Goal: Information Seeking & Learning: Learn about a topic

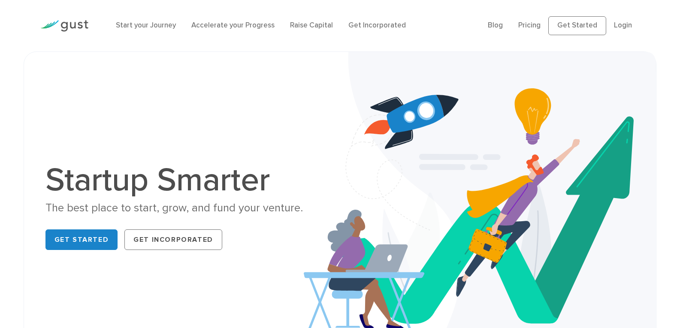
click at [538, 21] on li "Pricing" at bounding box center [529, 25] width 22 height 11
click at [538, 23] on link "Pricing" at bounding box center [529, 25] width 22 height 9
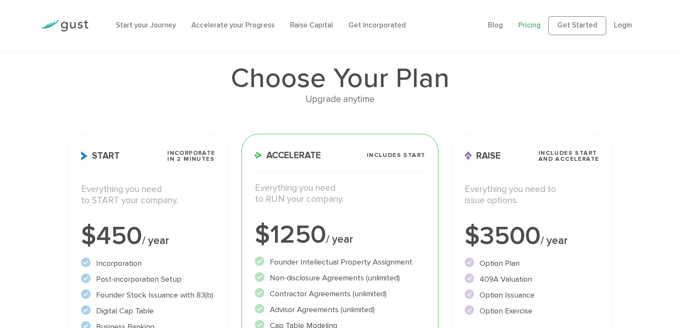
scroll to position [129, 0]
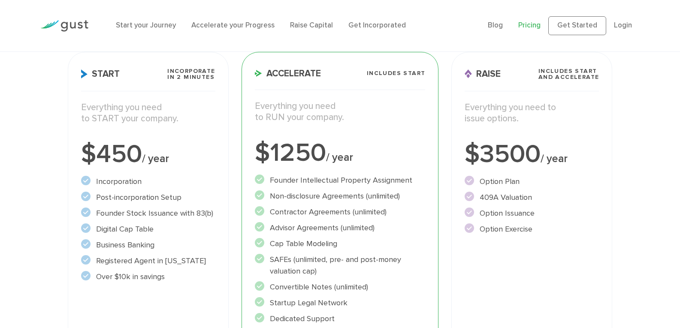
drag, startPoint x: 94, startPoint y: 212, endPoint x: 177, endPoint y: 214, distance: 82.8
click at [177, 214] on li "Founder Stock Issuance with 83(b)" at bounding box center [148, 214] width 134 height 12
drag, startPoint x: 119, startPoint y: 230, endPoint x: 160, endPoint y: 229, distance: 41.2
click at [160, 229] on li "Digital Cap Table" at bounding box center [148, 229] width 134 height 12
drag, startPoint x: 101, startPoint y: 245, endPoint x: 182, endPoint y: 244, distance: 81.5
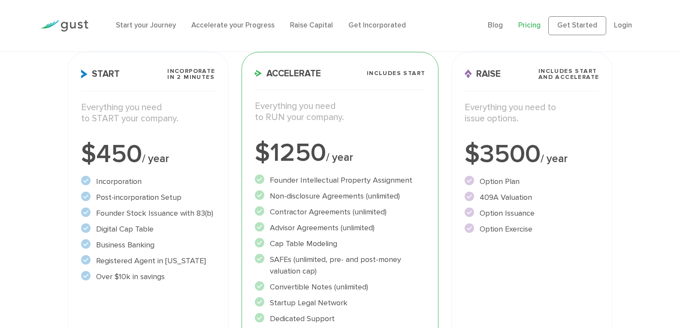
click at [182, 244] on li "Business Banking" at bounding box center [148, 245] width 134 height 12
drag, startPoint x: 94, startPoint y: 263, endPoint x: 178, endPoint y: 262, distance: 85.0
click at [178, 262] on li "Registered Agent in Delaware" at bounding box center [148, 261] width 134 height 12
drag, startPoint x: 113, startPoint y: 275, endPoint x: 172, endPoint y: 277, distance: 58.4
click at [172, 277] on li "Over $10k in savings" at bounding box center [148, 277] width 134 height 12
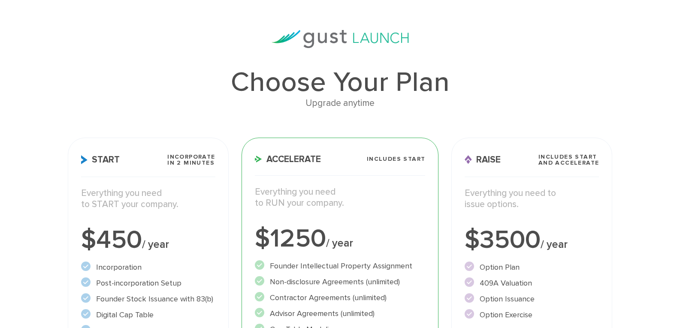
scroll to position [0, 0]
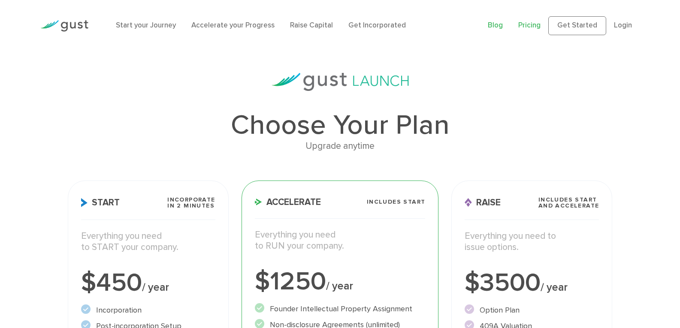
click at [495, 22] on link "Blog" at bounding box center [495, 25] width 15 height 9
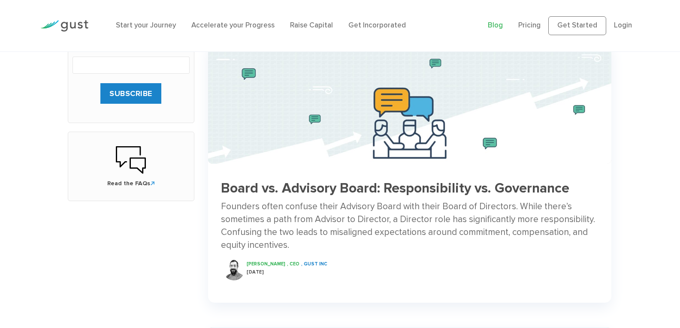
scroll to position [386, 0]
